Goal: Transaction & Acquisition: Purchase product/service

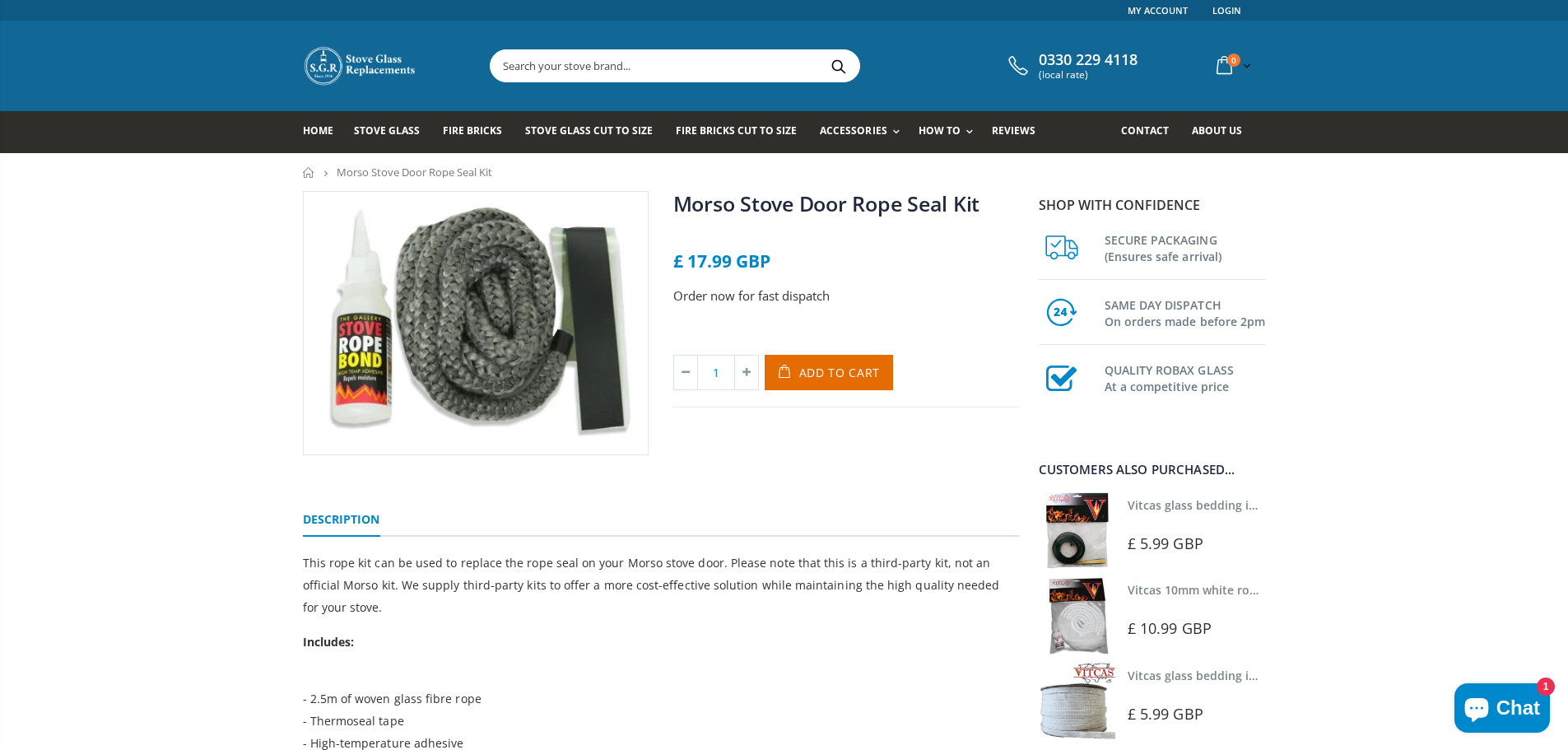
click at [837, 365] on span "Add to Cart" at bounding box center [840, 371] width 81 height 15
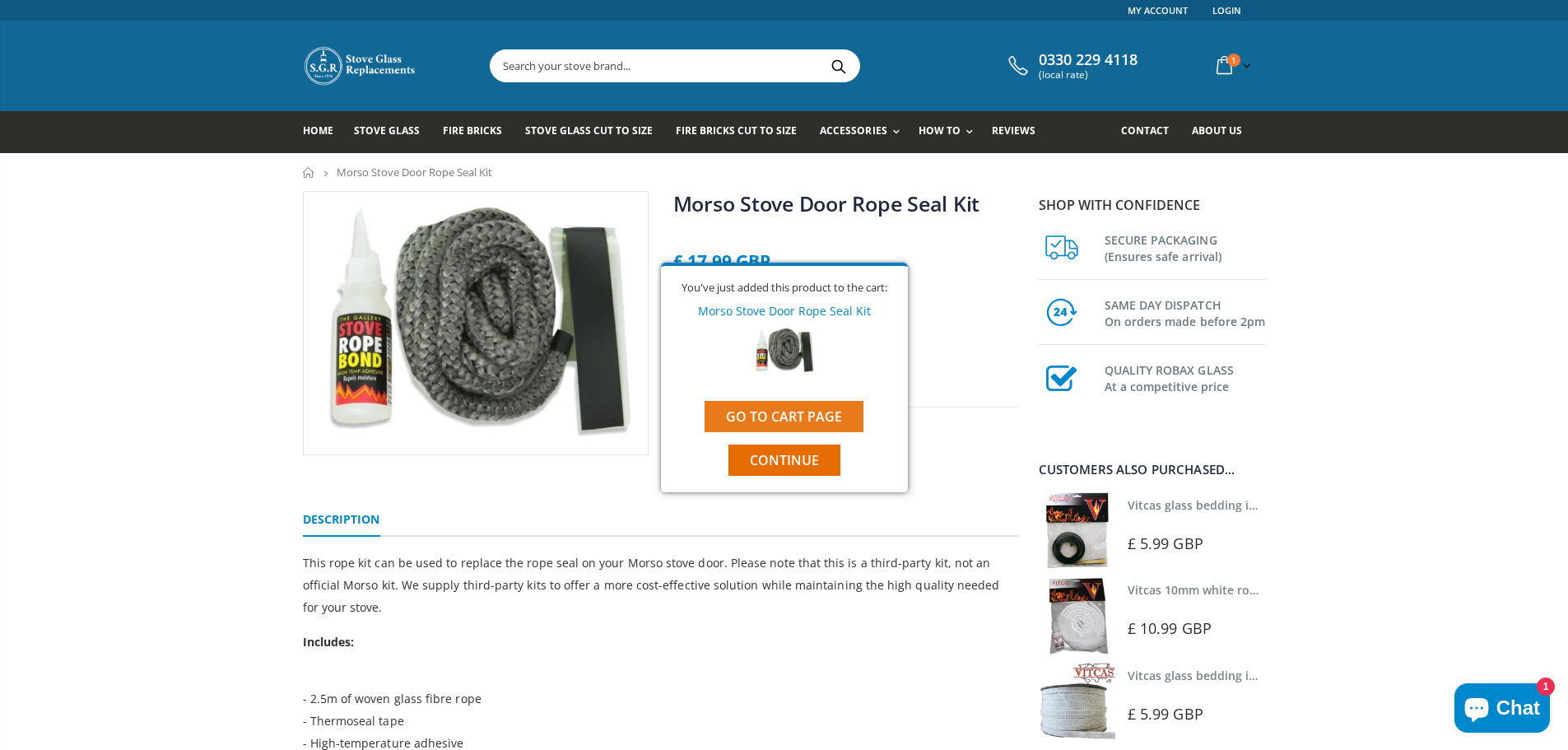
click at [776, 410] on link "Go to cart page" at bounding box center [784, 417] width 159 height 32
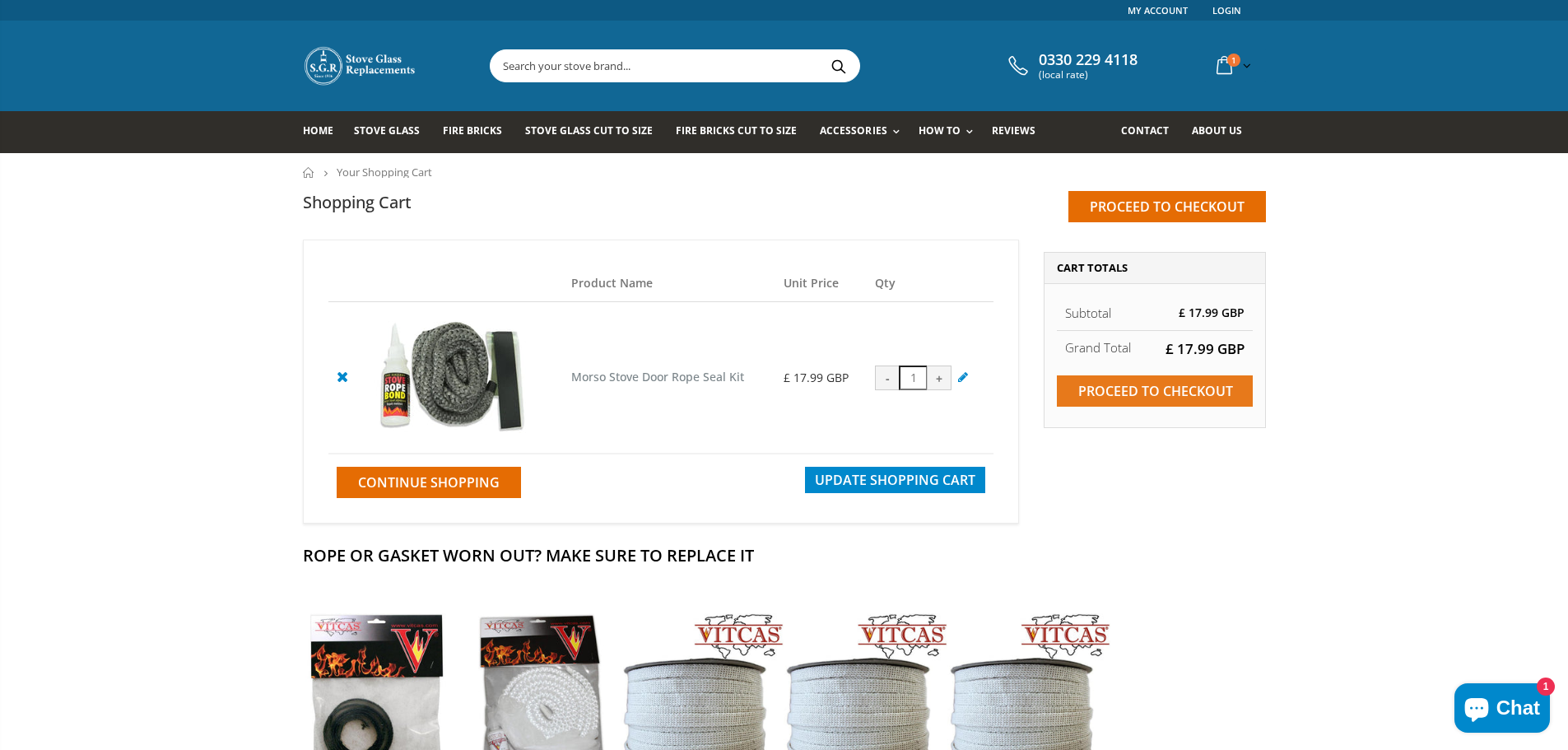
click at [1188, 387] on input "Proceed to checkout" at bounding box center [1154, 390] width 196 height 32
